Goal: Information Seeking & Learning: Find specific fact

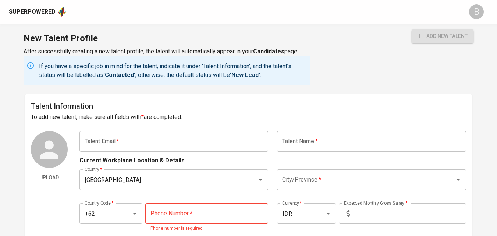
click at [50, 8] on div "Superpowered" at bounding box center [32, 12] width 47 height 8
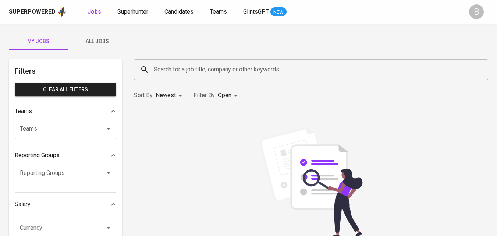
click at [185, 13] on span "Candidates" at bounding box center [178, 11] width 29 height 7
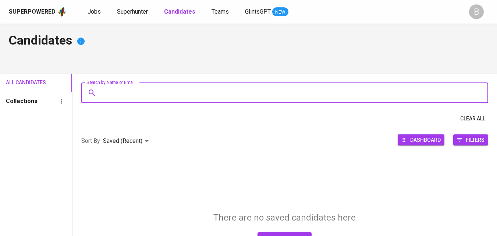
click at [207, 92] on input "Search by Name or Email" at bounding box center [286, 93] width 374 height 14
click at [146, 18] on div "Superpowered Jobs Superhunter Candidates Teams GlintsGPT NEW B" at bounding box center [248, 12] width 497 height 24
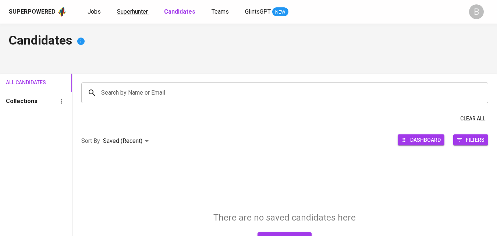
click at [140, 7] on link "Superhunter" at bounding box center [133, 11] width 32 height 9
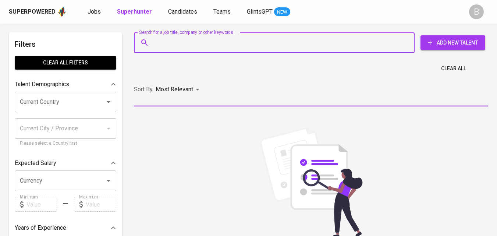
click at [198, 44] on input "Search for a job title, company or other keywords" at bounding box center [276, 43] width 248 height 14
paste input "[PERSON_NAME]"
type input "[PERSON_NAME]"
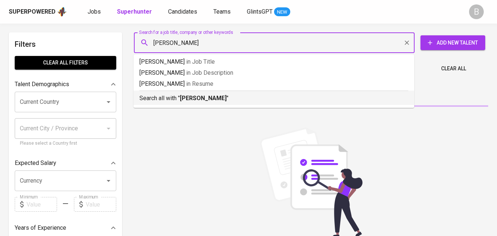
click at [354, 97] on p "Search all with " [PERSON_NAME] "" at bounding box center [273, 98] width 269 height 9
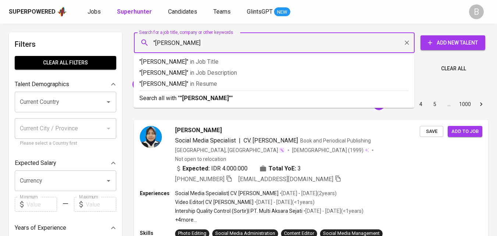
type input ""[PERSON_NAME]""
click at [462, 42] on span "Add New Talent" at bounding box center [452, 42] width 53 height 9
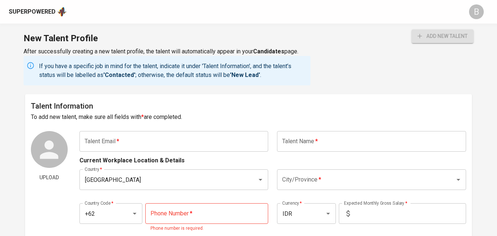
click at [37, 10] on div "Superpowered" at bounding box center [32, 12] width 47 height 8
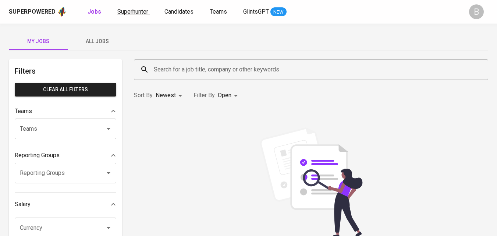
click at [122, 8] on span "Superhunter" at bounding box center [132, 11] width 31 height 7
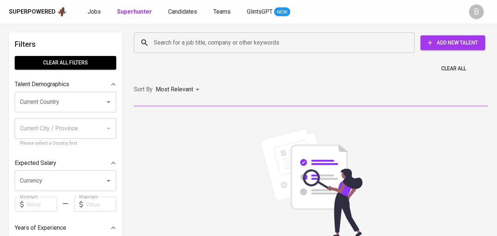
click at [210, 42] on input "Search for a job title, company or other keywords" at bounding box center [276, 43] width 248 height 14
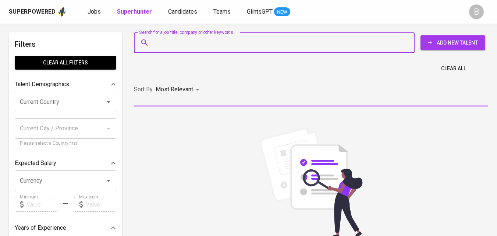
paste input "[PERSON_NAME]"
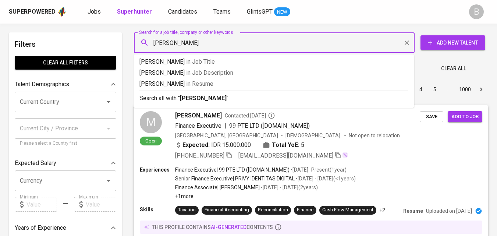
type input "[PERSON_NAME]"
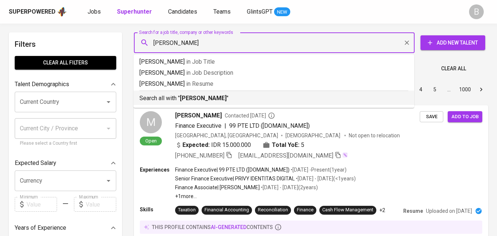
click at [227, 98] on b "[PERSON_NAME]" at bounding box center [203, 98] width 47 height 7
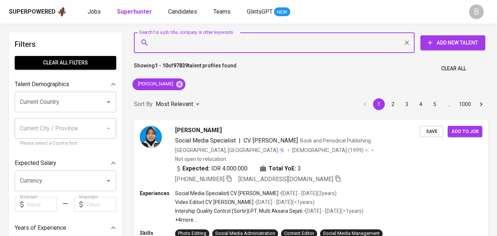
click at [165, 45] on input "Search for a job title, company or other keywords" at bounding box center [276, 43] width 248 height 14
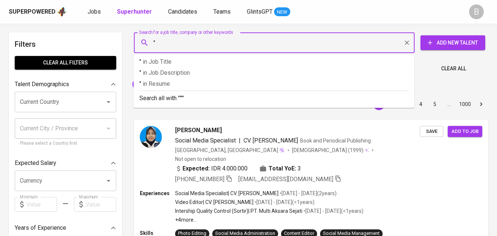
paste input "[PERSON_NAME]"
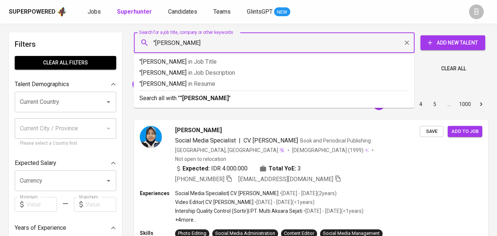
type input ""[PERSON_NAME]""
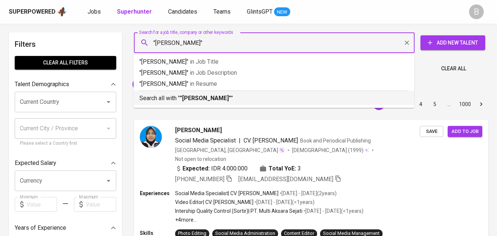
click at [184, 96] on b ""[PERSON_NAME]"" at bounding box center [205, 98] width 51 height 7
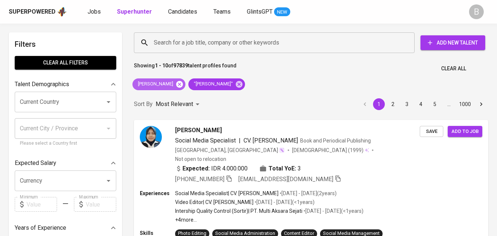
click at [184, 82] on icon at bounding box center [179, 84] width 8 height 8
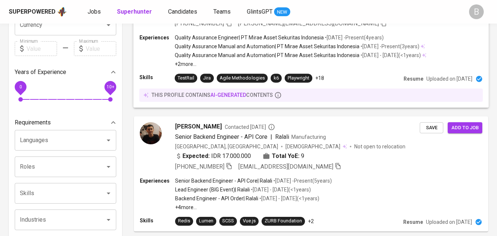
scroll to position [184, 0]
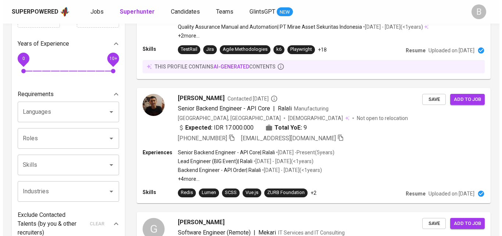
scroll to position [184, 0]
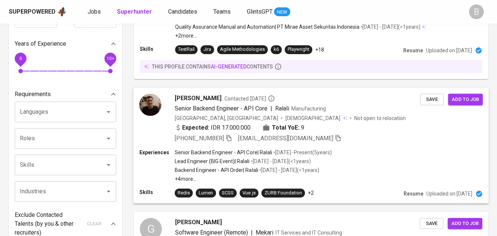
click at [382, 123] on div "Expected: IDR 17.000.000 Total YoE: 9" at bounding box center [297, 128] width 245 height 11
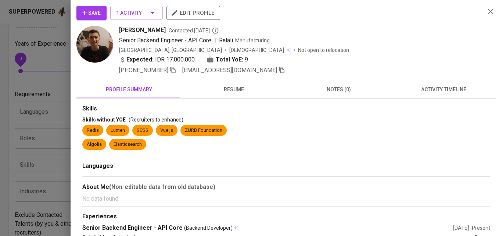
click at [96, 45] on img at bounding box center [94, 44] width 37 height 37
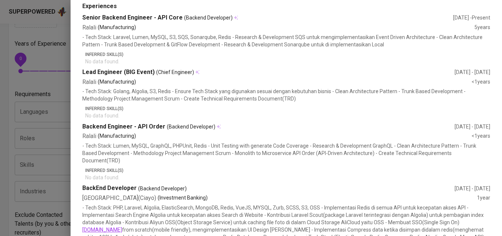
scroll to position [0, 0]
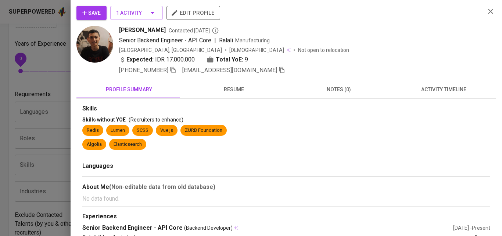
click at [88, 41] on img at bounding box center [94, 44] width 37 height 37
click at [170, 72] on icon "button" at bounding box center [173, 70] width 7 height 7
click at [244, 93] on span "resume" at bounding box center [234, 89] width 96 height 9
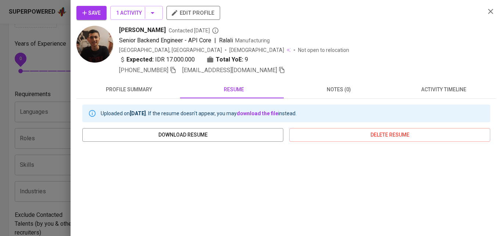
scroll to position [110, 0]
